Goal: Information Seeking & Learning: Learn about a topic

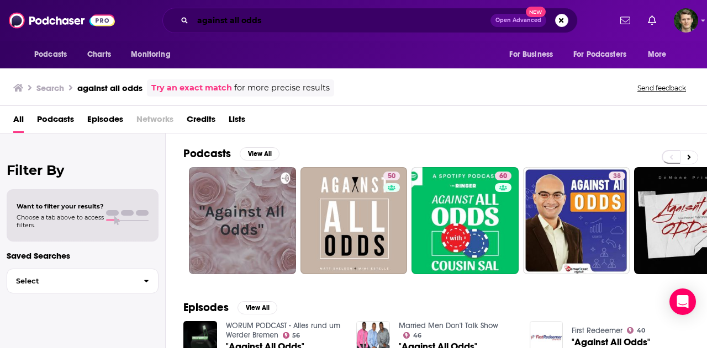
click at [270, 14] on input "against all odds" at bounding box center [342, 21] width 298 height 18
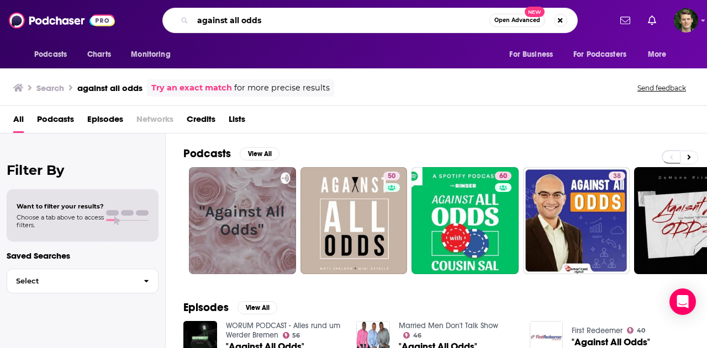
click at [270, 14] on input "against all odds" at bounding box center [341, 21] width 297 height 18
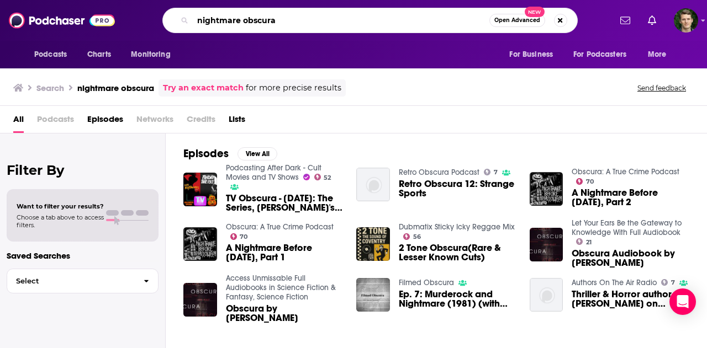
click at [222, 20] on input "nightmare obscura" at bounding box center [341, 21] width 297 height 18
type input "candela obscura"
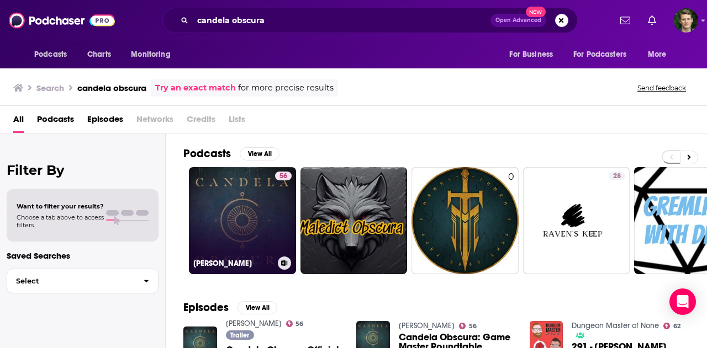
click at [261, 220] on link "56 [PERSON_NAME]" at bounding box center [242, 220] width 107 height 107
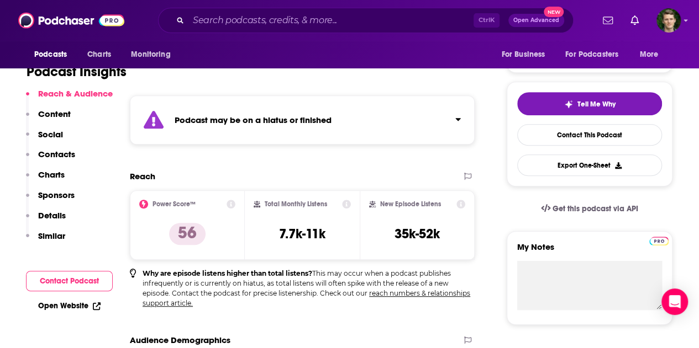
scroll to position [221, 0]
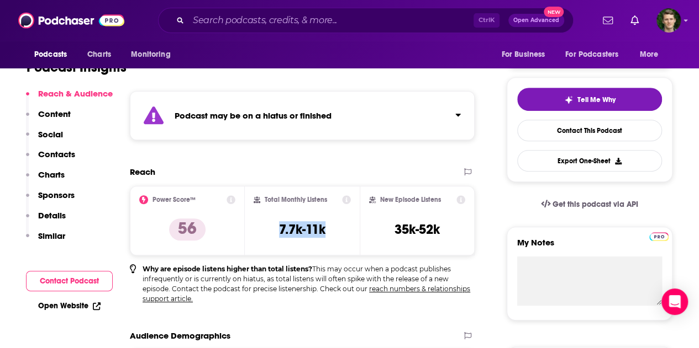
drag, startPoint x: 271, startPoint y: 224, endPoint x: 334, endPoint y: 229, distance: 63.1
click at [334, 229] on div "Total Monthly Listens 7.7k-11k" at bounding box center [301, 220] width 97 height 51
copy h3 "7.7k-11k"
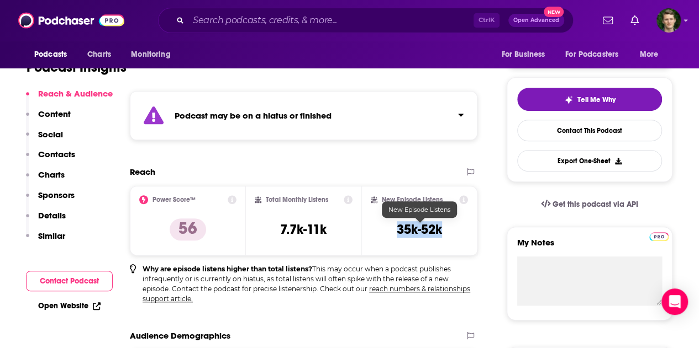
copy h3 "35k-52k"
drag, startPoint x: 399, startPoint y: 226, endPoint x: 3, endPoint y: 241, distance: 396.2
click at [188, 268] on div "Reach Power Score™ 56 Total Monthly Listens 7.7k-11k New Episode Listens 35k-52…" at bounding box center [303, 235] width 347 height 137
click at [690, 17] on div "Podcasts Charts Monitoring Ctrl K Open Advanced New For Business For Podcasters…" at bounding box center [349, 20] width 699 height 41
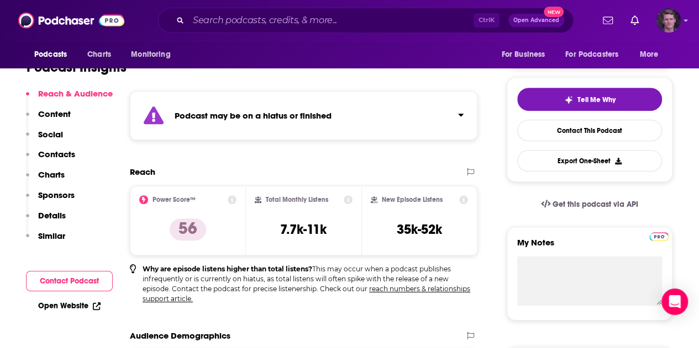
click at [687, 22] on icon "Show profile menu" at bounding box center [685, 20] width 4 height 7
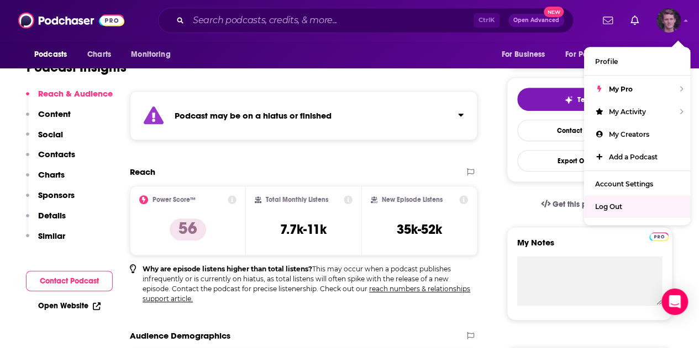
click at [615, 208] on span "Log Out" at bounding box center [608, 207] width 27 height 8
